Goal: Information Seeking & Learning: Stay updated

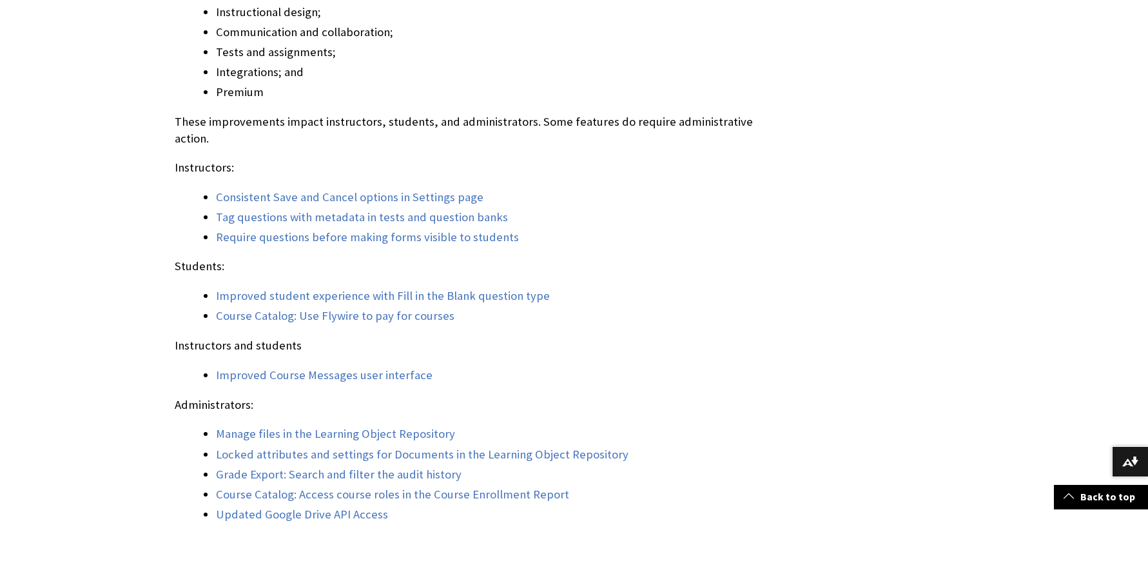
scroll to position [1410, 0]
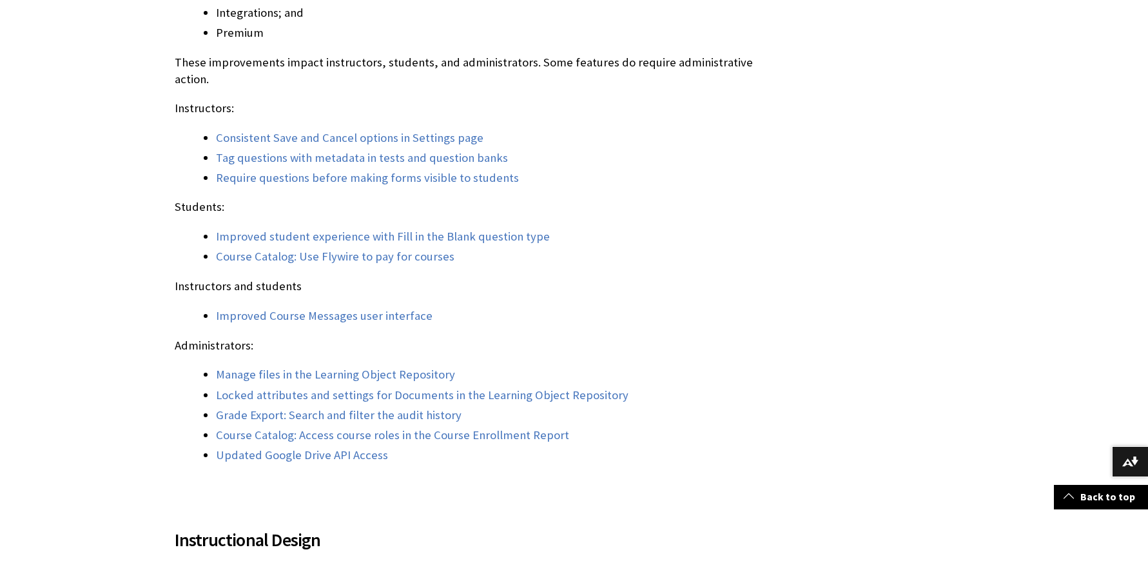
scroll to position [1402, 0]
click at [266, 130] on link "Consistent Save and Cancel options in Settings page" at bounding box center [349, 137] width 267 height 15
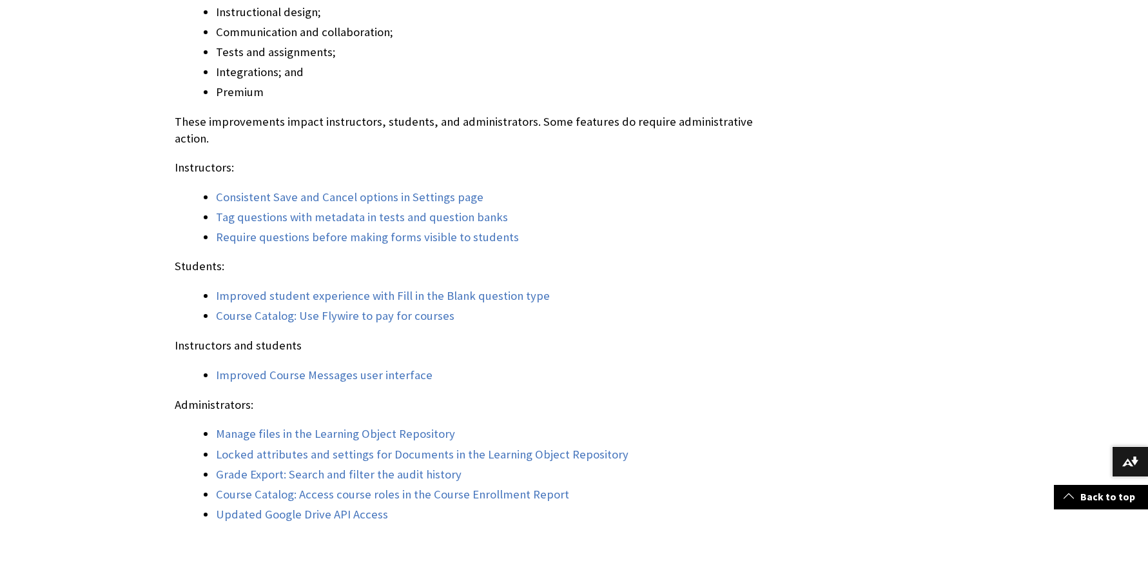
scroll to position [1160, 0]
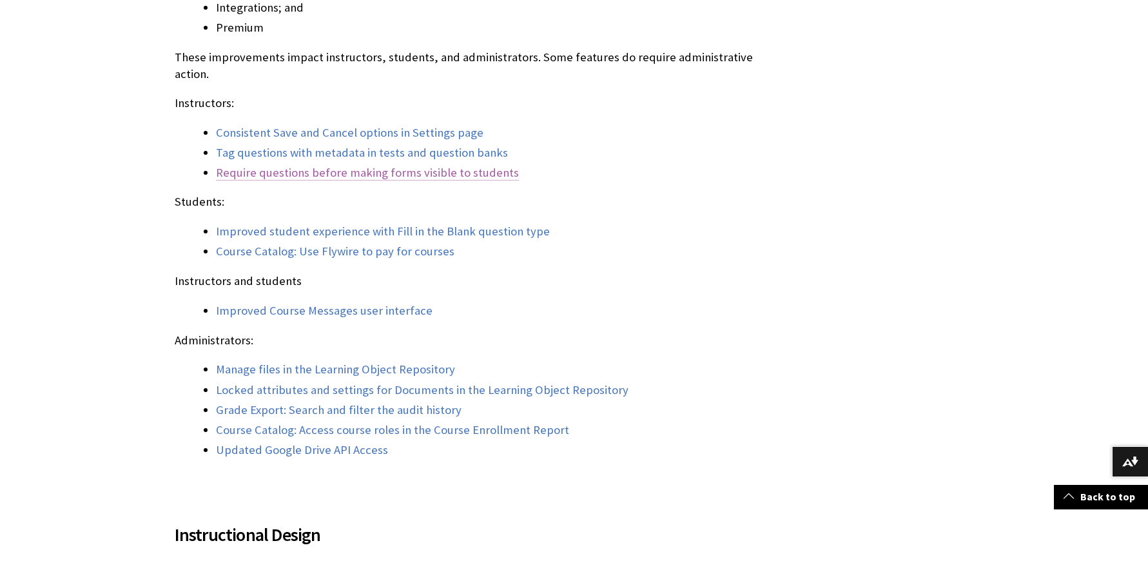
click at [324, 165] on link "Require questions before making forms visible to students" at bounding box center [367, 172] width 303 height 15
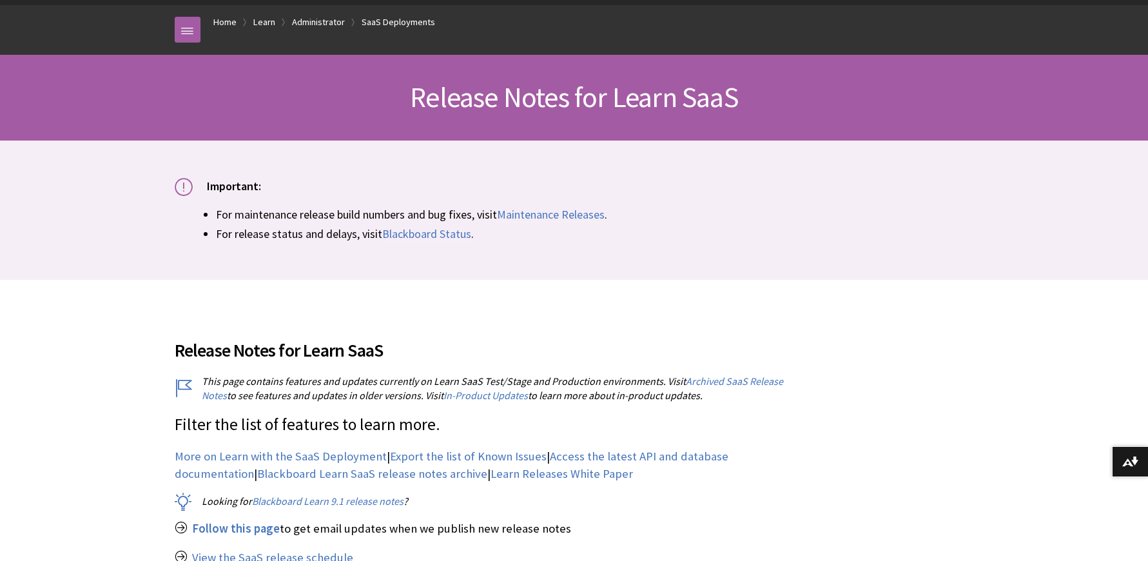
scroll to position [387, 0]
